Goal: Information Seeking & Learning: Learn about a topic

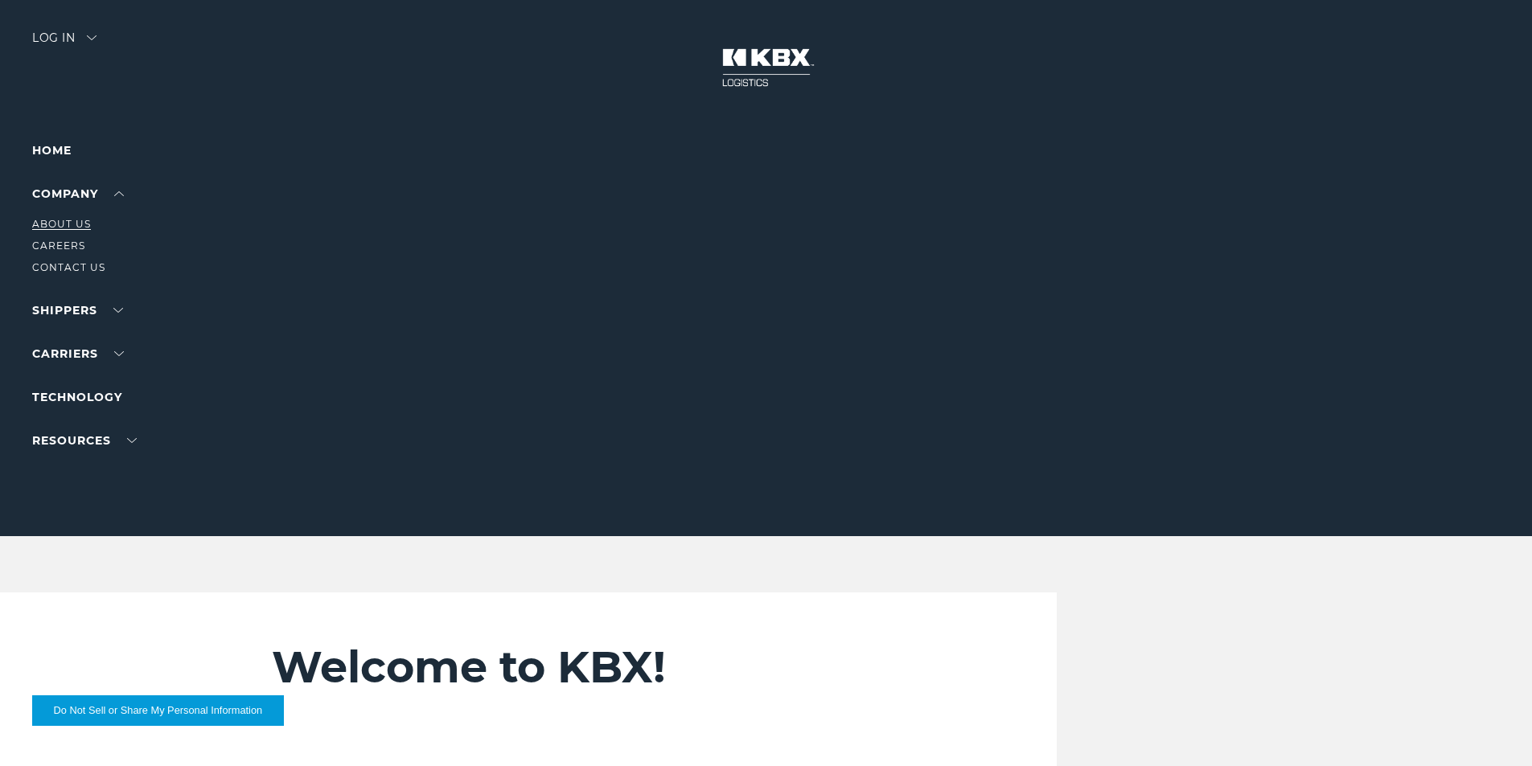
click at [69, 221] on link "About Us" at bounding box center [61, 224] width 59 height 12
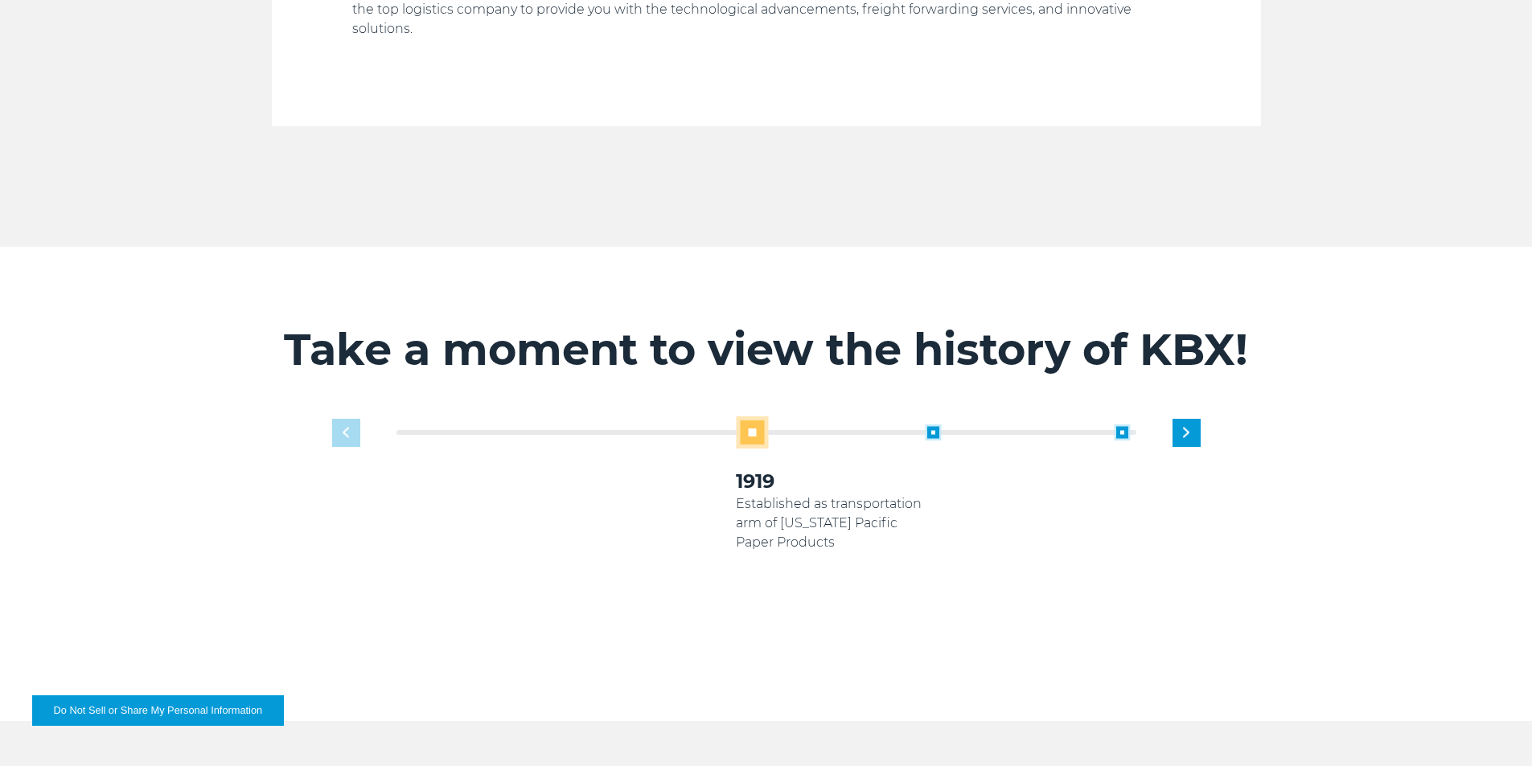
scroll to position [885, 0]
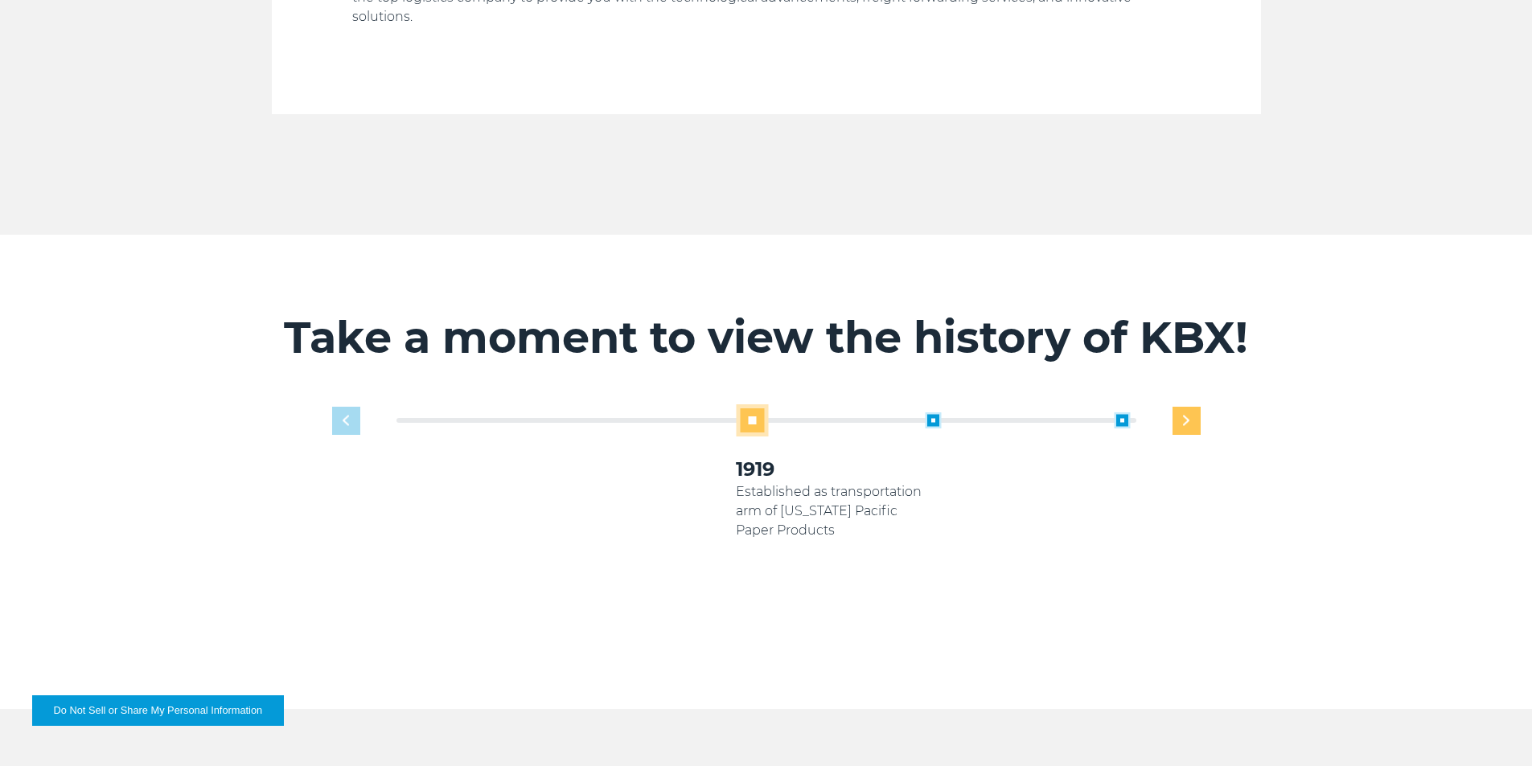
click at [1190, 407] on div "Next slide" at bounding box center [1186, 421] width 28 height 28
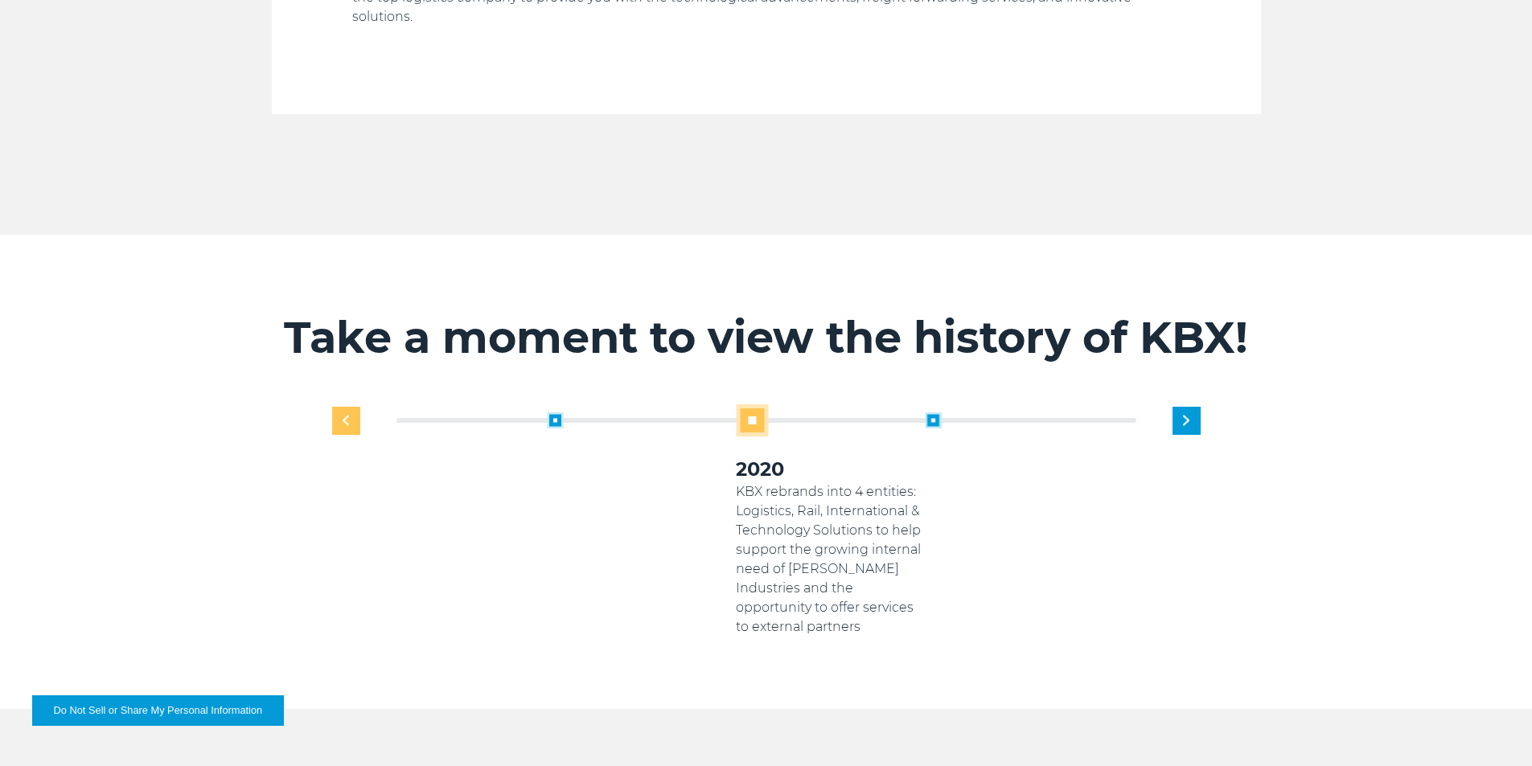
click at [353, 407] on div "Previous slide" at bounding box center [346, 421] width 28 height 28
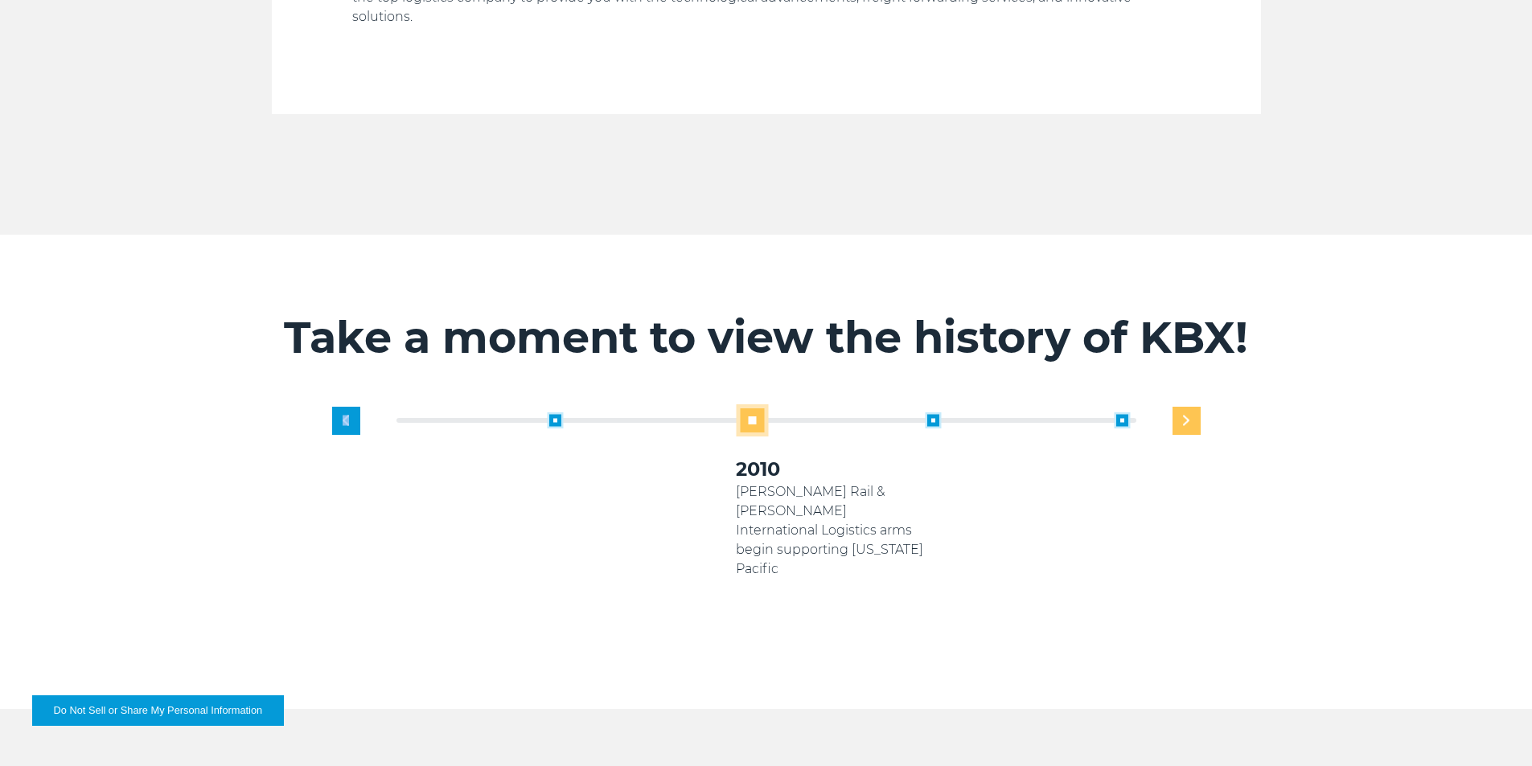
click at [1183, 416] on img "Next slide" at bounding box center [1186, 421] width 6 height 10
click at [1183, 404] on div "1919 Established as transportation arm of [US_STATE] Pacific Paper Products 200…" at bounding box center [831, 520] width 756 height 232
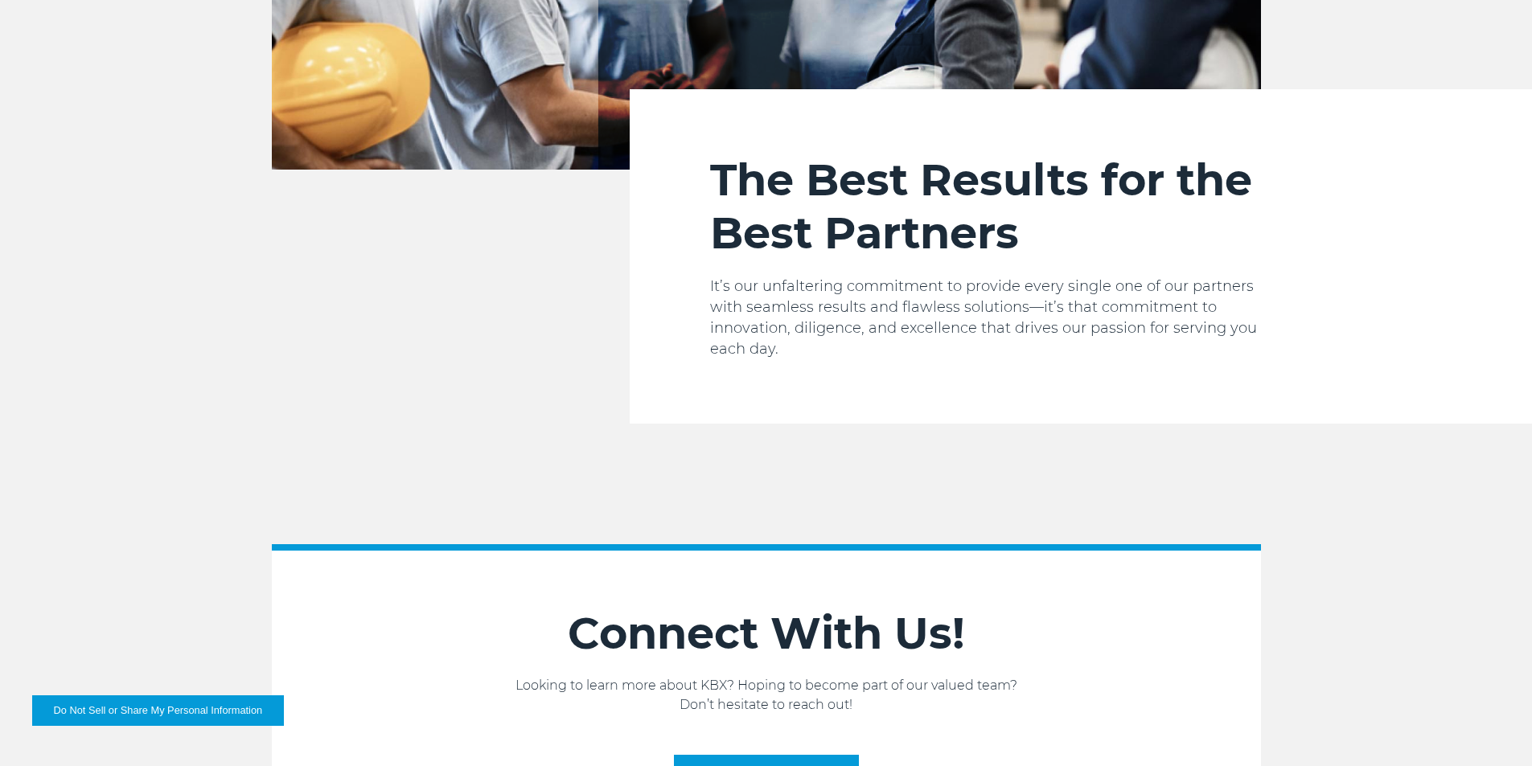
scroll to position [2714, 0]
